Goal: Book appointment/travel/reservation

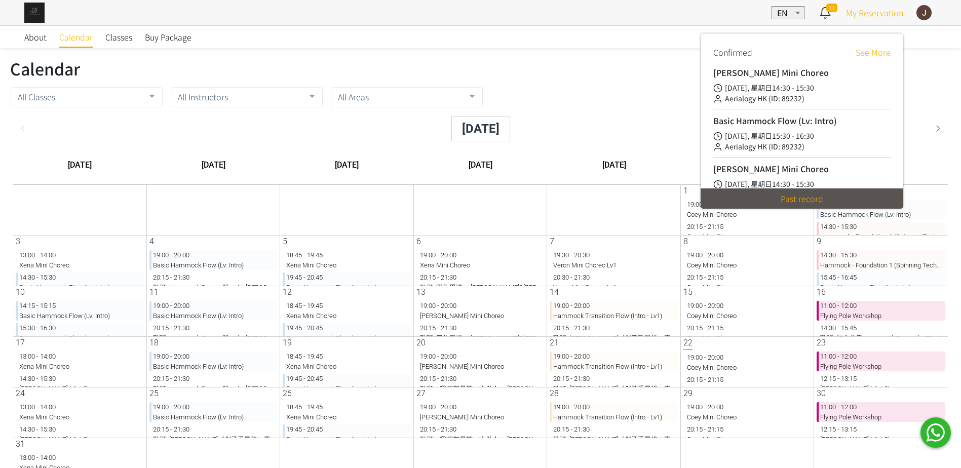
click at [887, 17] on span "My Reservation" at bounding box center [874, 13] width 57 height 12
click at [873, 55] on link "See More" at bounding box center [873, 52] width 35 height 12
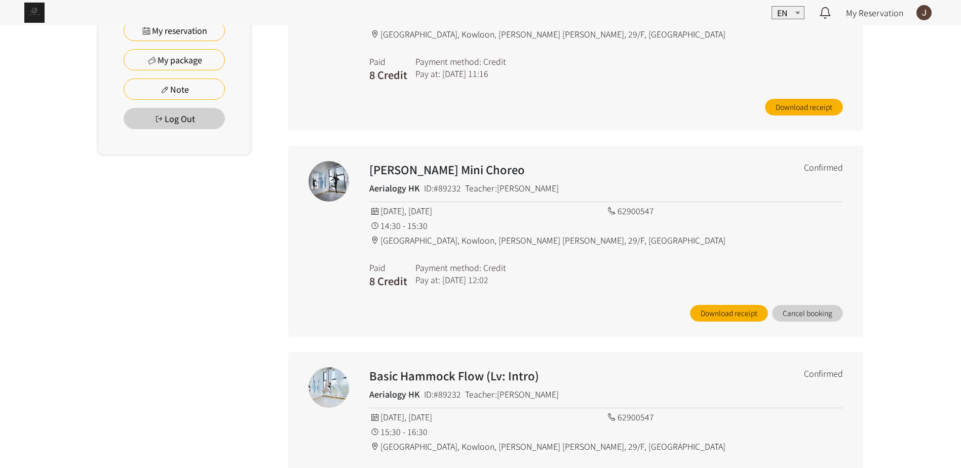
scroll to position [304, 0]
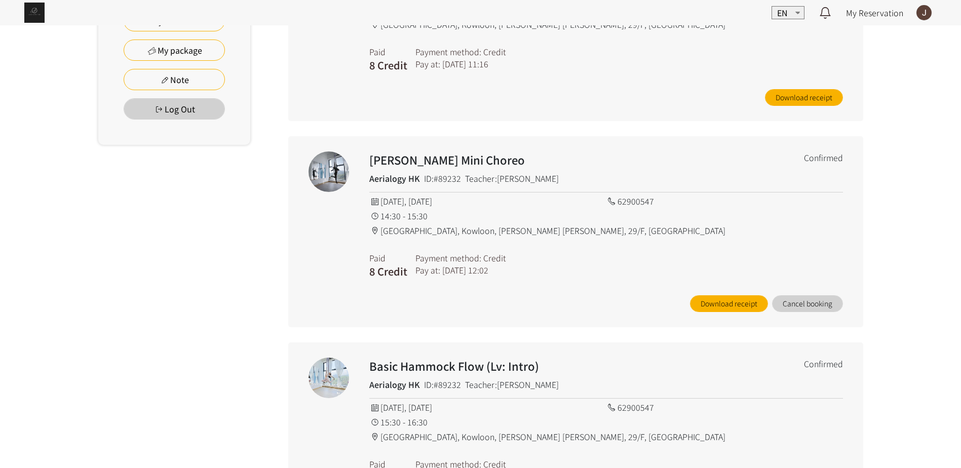
drag, startPoint x: 478, startPoint y: 238, endPoint x: 515, endPoint y: 279, distance: 54.9
click at [515, 279] on div "Rachel Mini Choreo Aerialogy HK ID:#89232 Teacher:Rachel Ng Confirmed 2025/08/2…" at bounding box center [575, 231] width 575 height 191
drag, startPoint x: 515, startPoint y: 279, endPoint x: 517, endPoint y: 290, distance: 10.8
click at [517, 290] on div "Rachel Mini Choreo Aerialogy HK ID:#89232 Teacher:Rachel Ng Confirmed 2025/08/2…" at bounding box center [606, 231] width 474 height 161
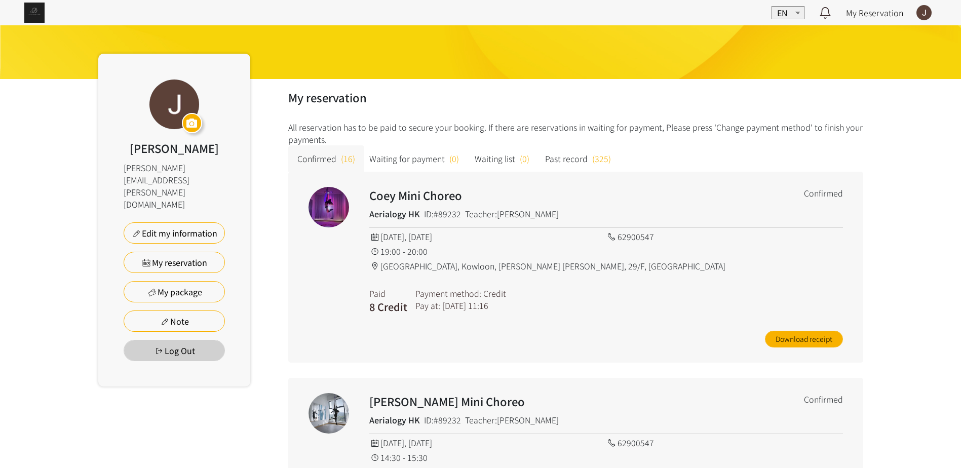
scroll to position [0, 0]
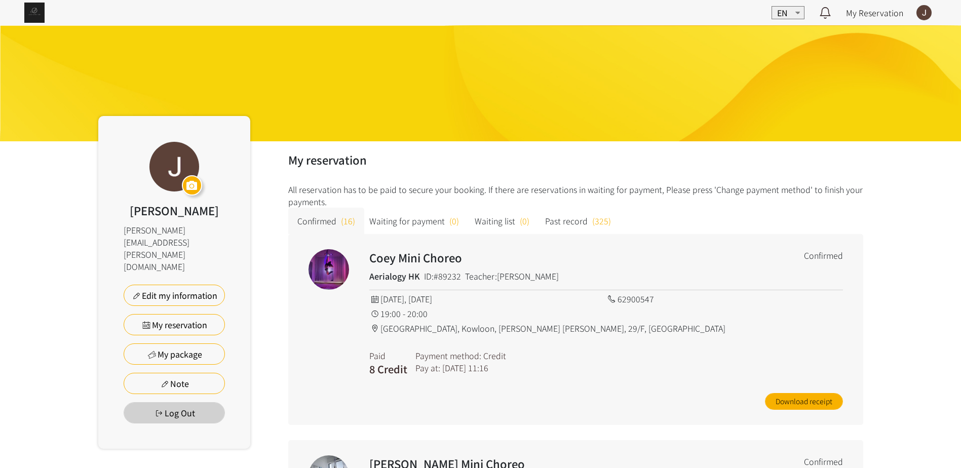
click at [36, 12] on img at bounding box center [34, 13] width 20 height 20
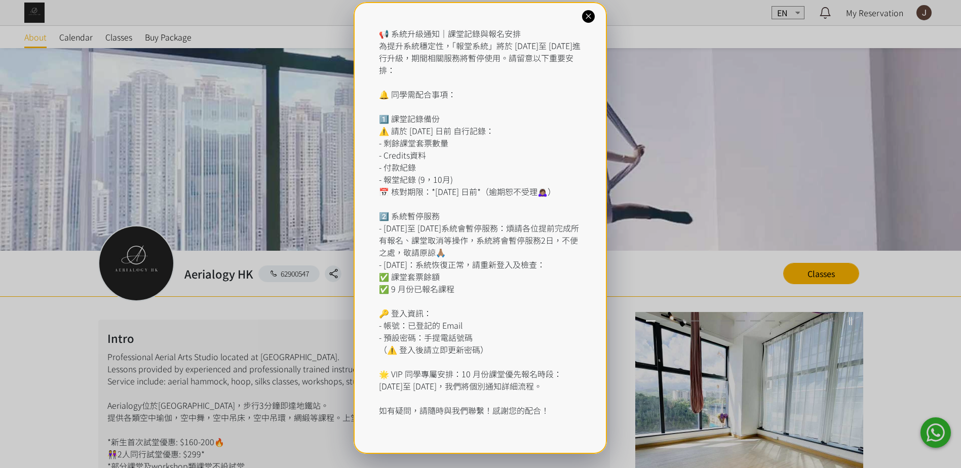
click at [591, 17] on icon at bounding box center [589, 17] width 10 height 10
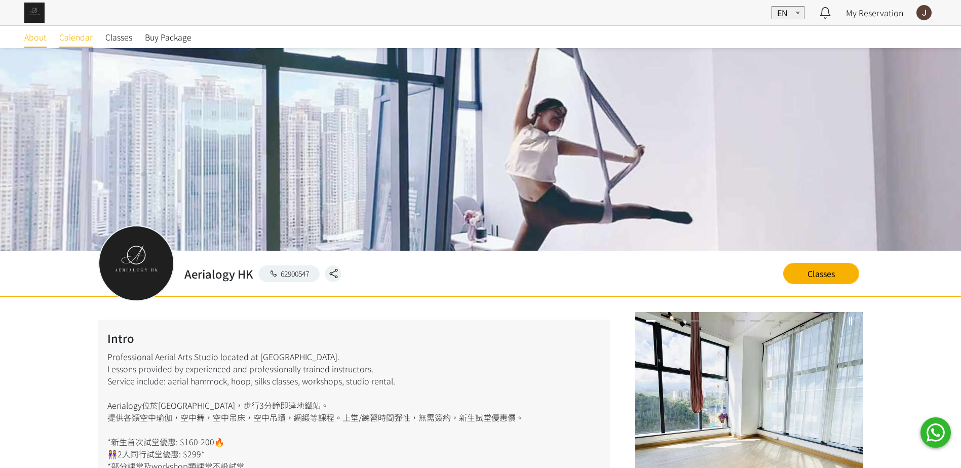
click at [85, 40] on span "Calendar" at bounding box center [75, 37] width 33 height 12
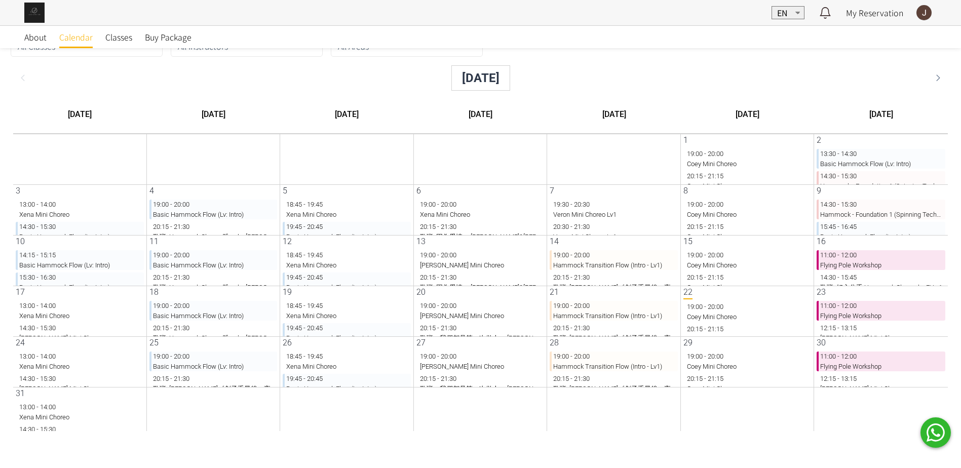
scroll to position [31, 0]
click at [34, 357] on p "14:30 - 15:30 Rachel Mini Choreo" at bounding box center [72, 352] width 128 height 20
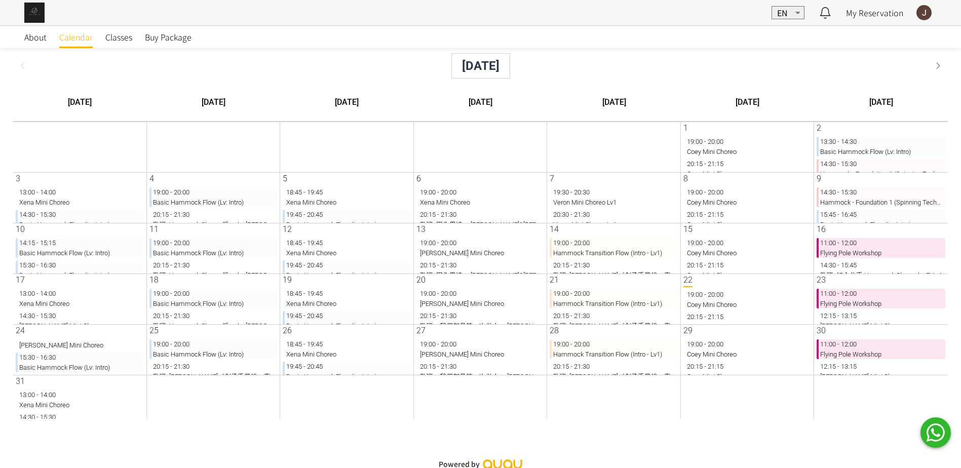
scroll to position [69, 0]
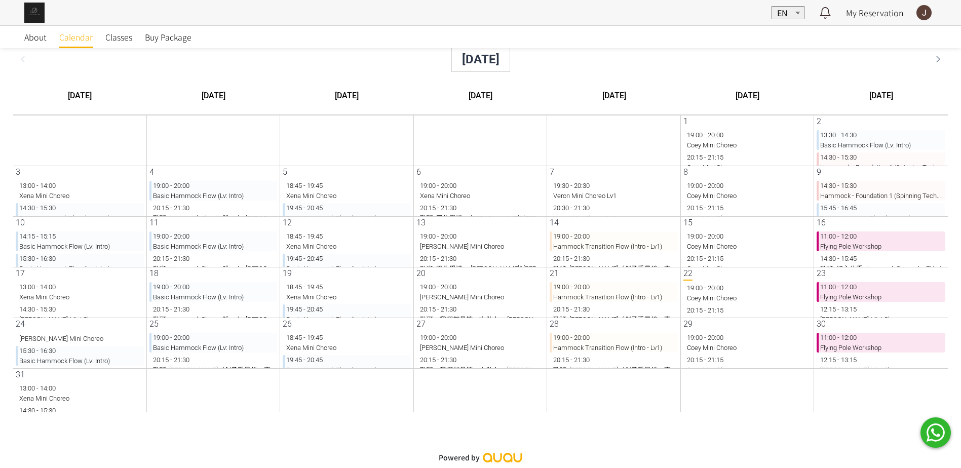
click at [62, 360] on p "15:30 - 16:30 Basic Hammock Flow (Lv: Intro)" at bounding box center [72, 356] width 128 height 20
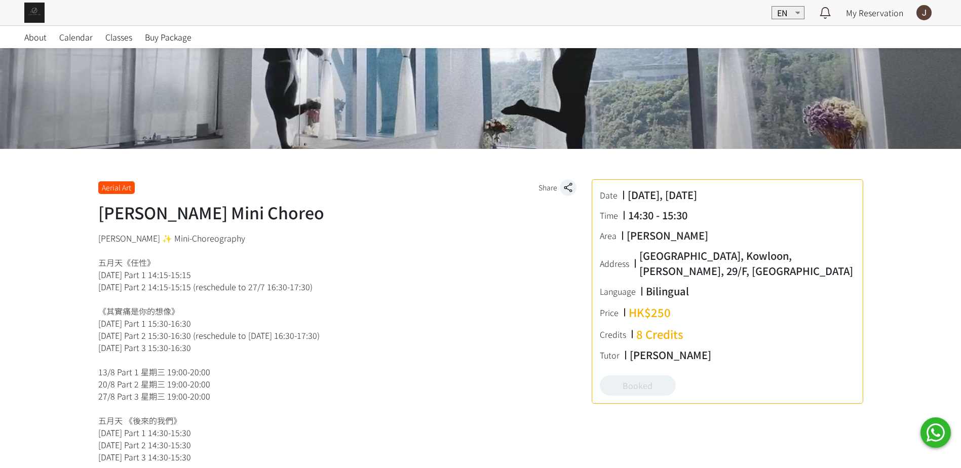
scroll to position [203, 0]
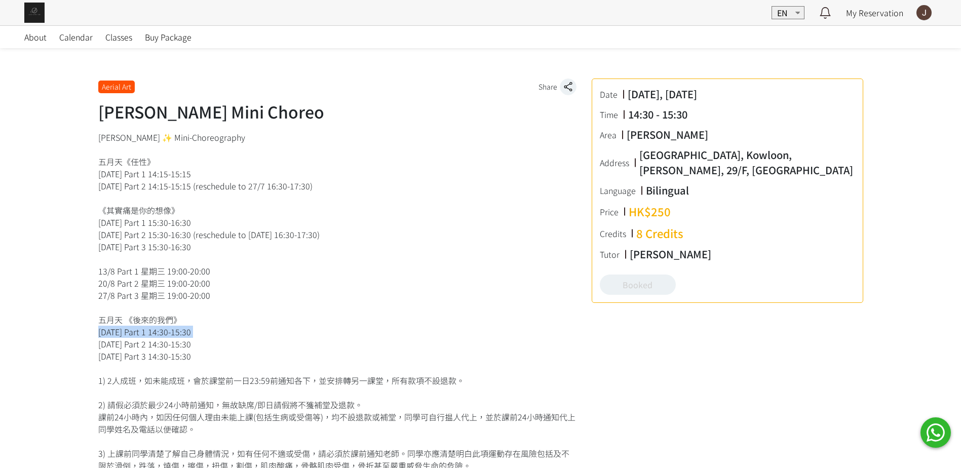
drag, startPoint x: 218, startPoint y: 337, endPoint x: 83, endPoint y: 339, distance: 135.2
click at [83, 339] on div "Aerial Art Share Rachel Mini Choreo Date 2025/08/24, Sunday Time 14:30 - 15:30 …" at bounding box center [480, 442] width 961 height 789
click at [88, 347] on div "Aerial Art Share Rachel Mini Choreo Date 2025/08/24, Sunday Time 14:30 - 15:30 …" at bounding box center [480, 442] width 961 height 789
drag, startPoint x: 91, startPoint y: 351, endPoint x: 210, endPoint y: 348, distance: 119.1
click at [210, 348] on div "Aerial Art Share Rachel Mini Choreo Date 2025/08/24, Sunday Time 14:30 - 15:30 …" at bounding box center [481, 450] width 780 height 774
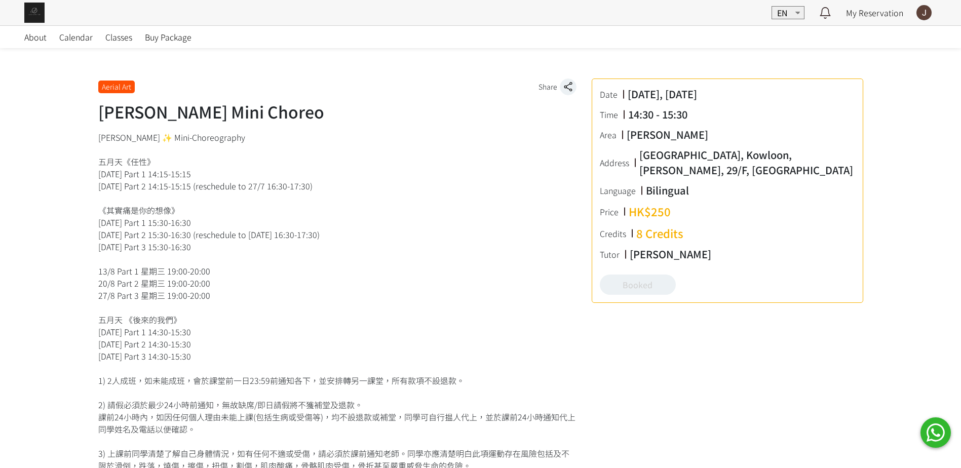
click at [235, 351] on div "Rachel ✨ Mini-Choreography 五月天《任性》 13/7 星期日 Part 1 14:15-15:15 20/7 星期日 Part 2 …" at bounding box center [337, 319] width 478 height 377
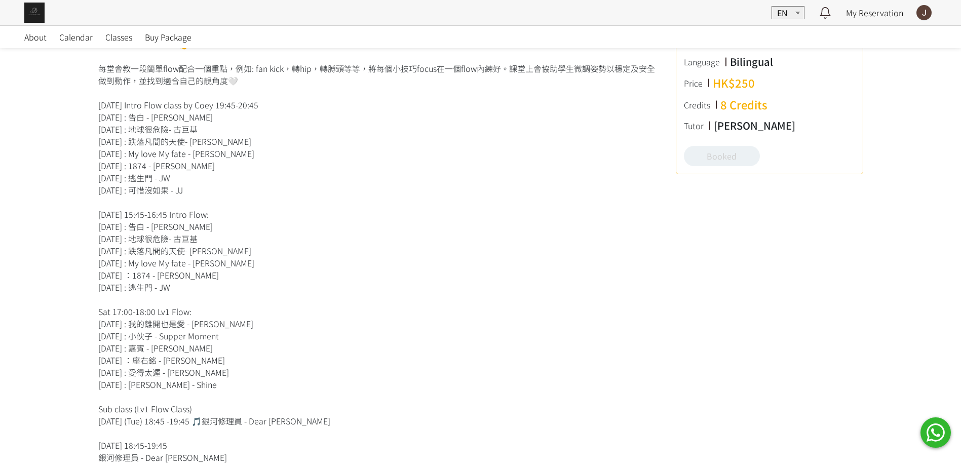
scroll to position [355, 0]
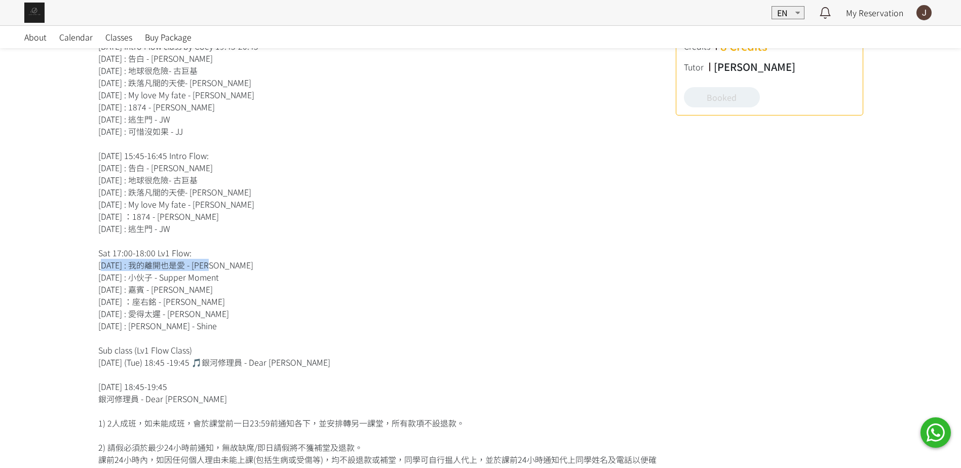
drag, startPoint x: 245, startPoint y: 264, endPoint x: 85, endPoint y: 268, distance: 160.6
click at [85, 268] on div "Aerial Art Share Basic Hammock Flow (Lv: Intro) Date [DATE], [DATE] Time 15:30 …" at bounding box center [480, 375] width 961 height 959
click at [84, 267] on div "Aerial Art Share Basic Hammock Flow (Lv: Intro) Date [DATE], [DATE] Time 15:30 …" at bounding box center [480, 375] width 961 height 959
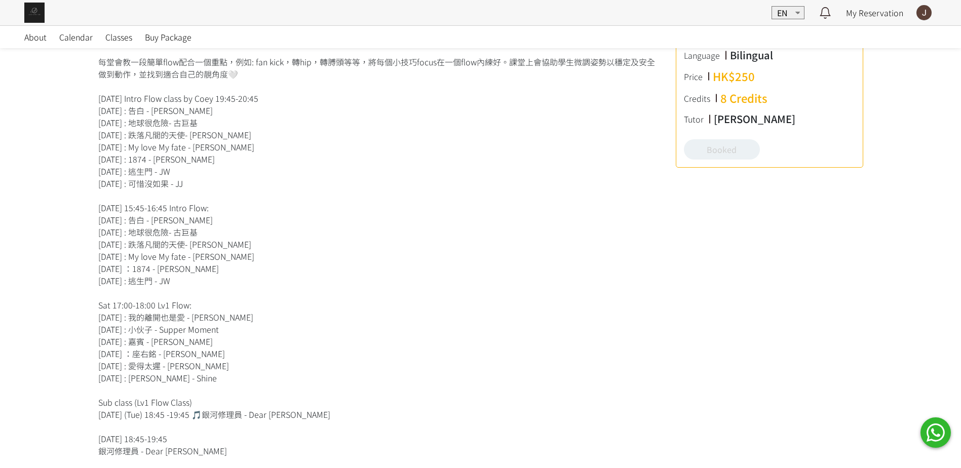
scroll to position [203, 0]
